Goal: Task Accomplishment & Management: Complete application form

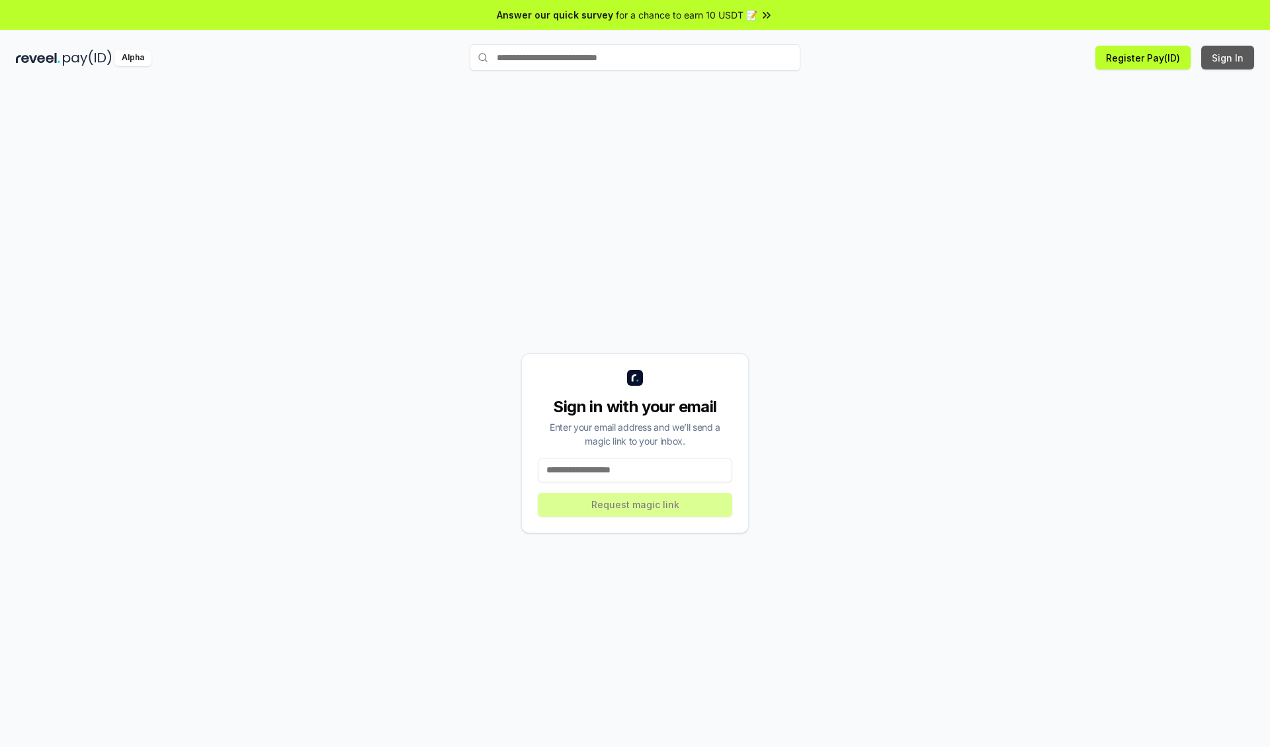
click at [1228, 58] on button "Sign In" at bounding box center [1227, 58] width 53 height 24
type input "**********"
click at [635, 504] on button "Request magic link" at bounding box center [635, 505] width 194 height 24
